Goal: Task Accomplishment & Management: Manage account settings

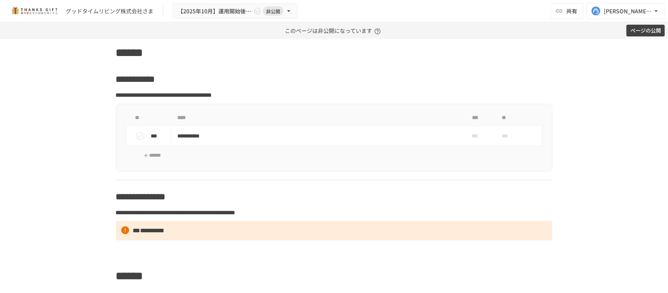
scroll to position [2017, 0]
click at [159, 148] on div "**********" at bounding box center [334, 137] width 437 height 68
click at [161, 155] on button "******" at bounding box center [152, 155] width 41 height 12
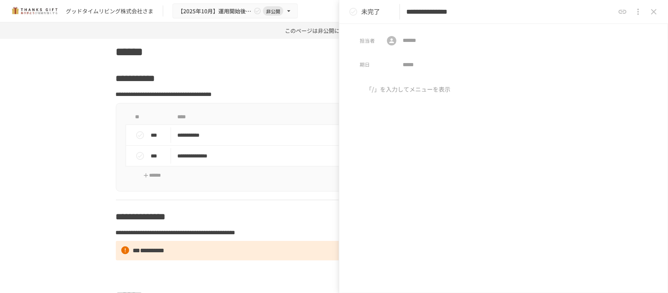
type input "**********"
click at [650, 18] on button "close drawer" at bounding box center [654, 12] width 16 height 16
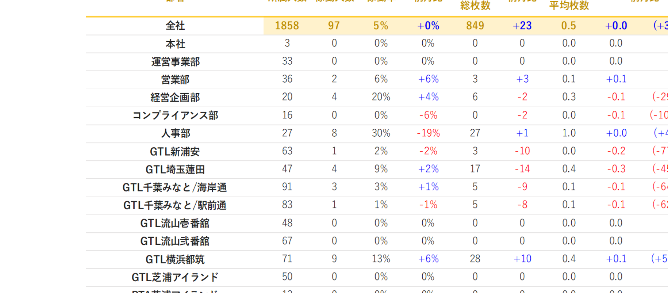
scroll to position [781, 0]
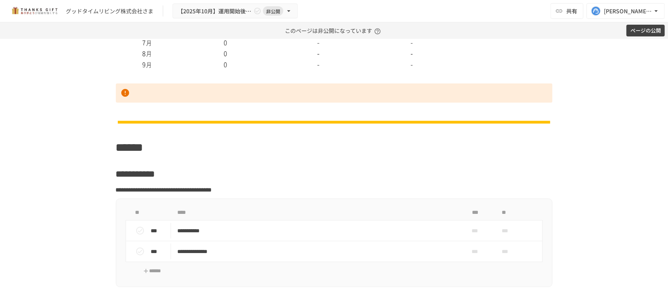
scroll to position [1921, 0]
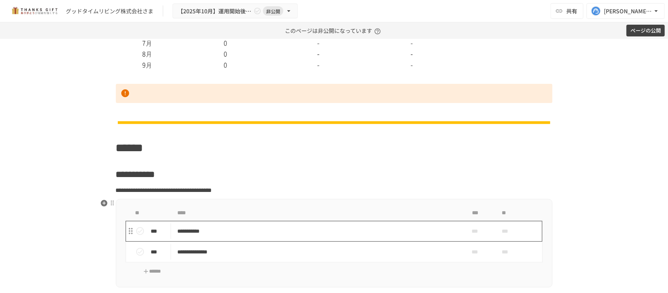
click at [329, 230] on p "**********" at bounding box center [317, 231] width 280 height 10
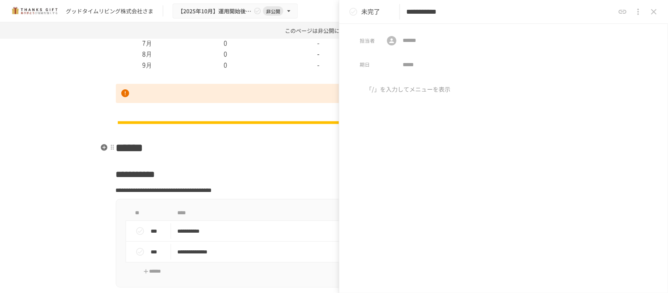
click at [461, 160] on div at bounding box center [503, 150] width 329 height 131
click at [652, 14] on icon "close drawer" at bounding box center [653, 11] width 9 height 9
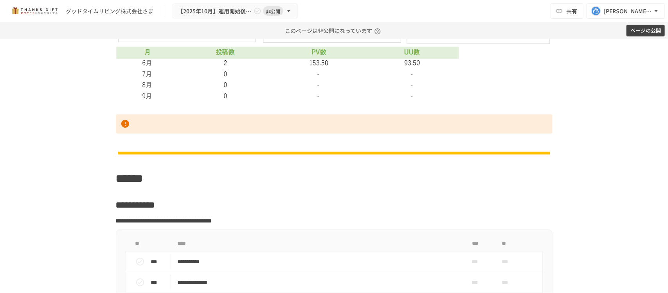
scroll to position [1922, 0]
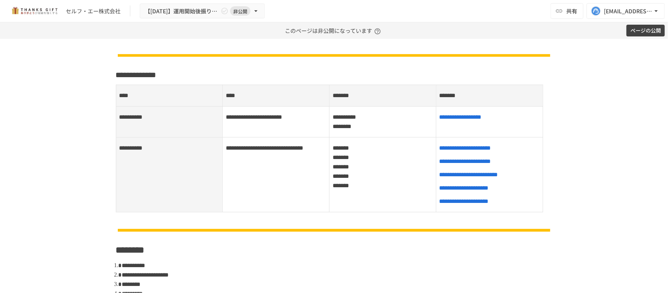
scroll to position [49, 0]
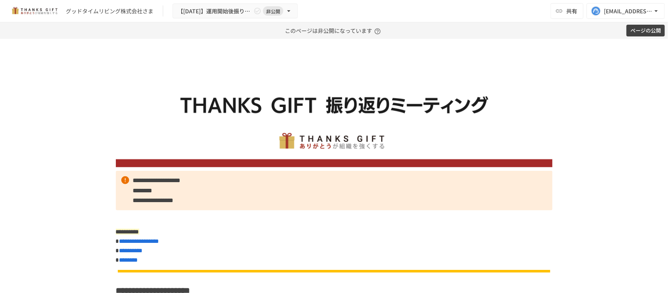
click at [633, 32] on button "ページの公開" at bounding box center [645, 31] width 38 height 12
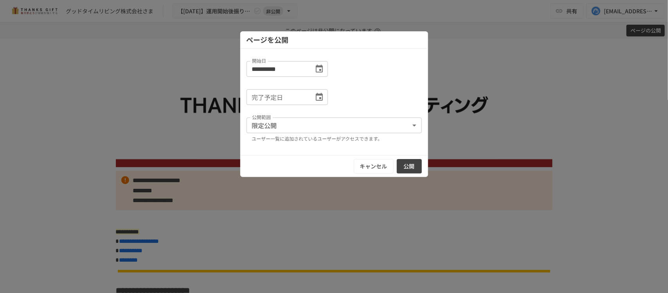
click at [408, 166] on button "公開" at bounding box center [409, 166] width 25 height 14
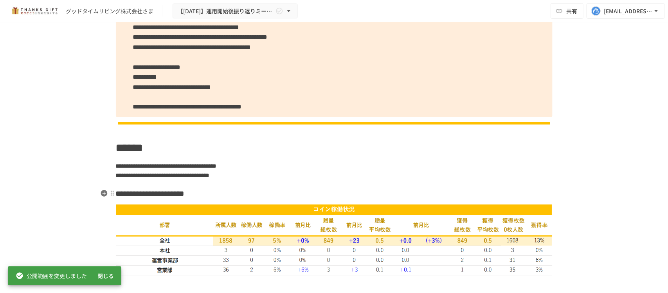
scroll to position [831, 0]
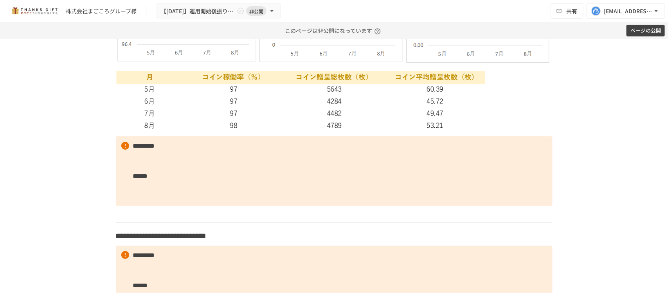
scroll to position [2005, 0]
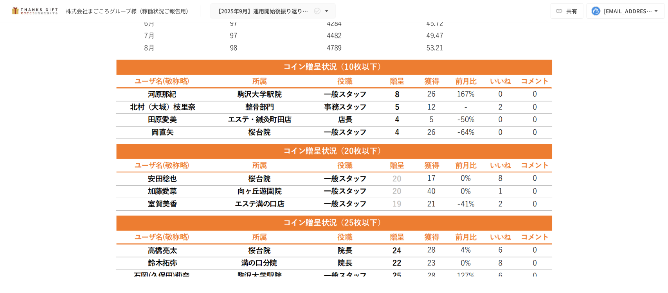
scroll to position [2005, 0]
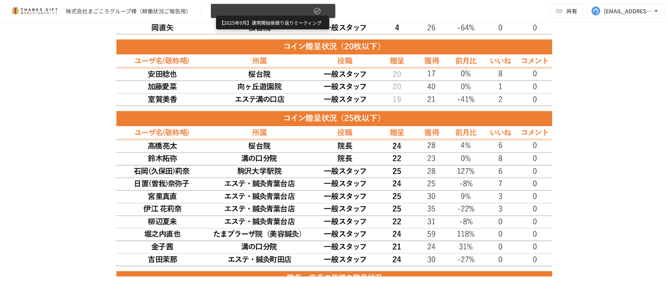
click at [236, 12] on span "【2025年9月】運用開始後振り返りミーティング" at bounding box center [264, 11] width 96 height 10
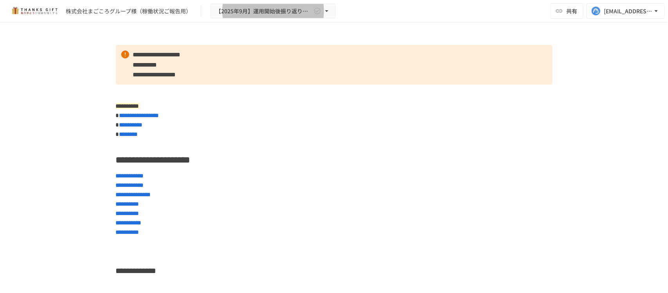
click at [297, 18] on div "株式会社まごころグループ様（稼働状況ご報告用） 【[DATE]】運用開始後振り返りミーティング 共有 [EMAIL_ADDRESS][DOMAIN_NAME]" at bounding box center [334, 11] width 668 height 22
click at [286, 16] on button "【2025年9月】運用開始後振り返りミーティング" at bounding box center [273, 11] width 125 height 15
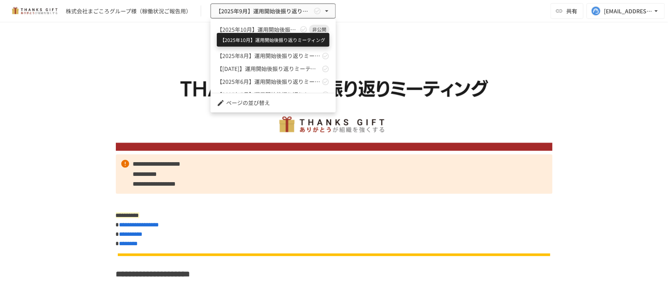
click at [275, 32] on span "【2025年10月】運用開始後振り返りミーティング" at bounding box center [257, 29] width 81 height 8
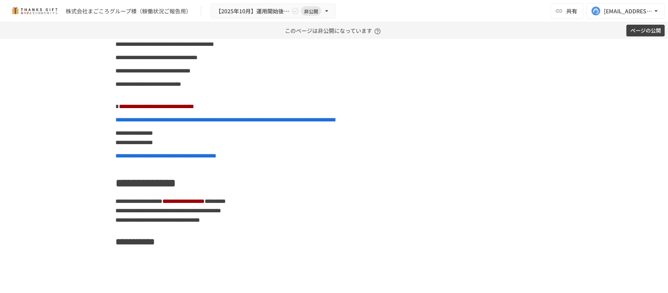
scroll to position [4646, 0]
